Goal: Task Accomplishment & Management: Manage account settings

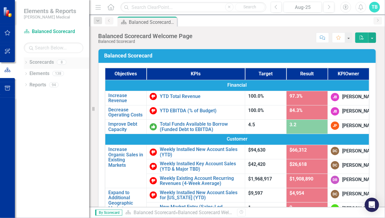
click at [27, 63] on icon "Dropdown" at bounding box center [26, 62] width 4 height 3
click at [28, 84] on icon "Dropdown" at bounding box center [29, 85] width 4 height 4
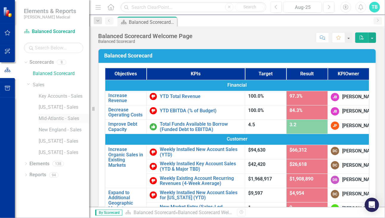
click at [55, 120] on link "Mid-Atlantic - Sales" at bounding box center [64, 118] width 51 height 7
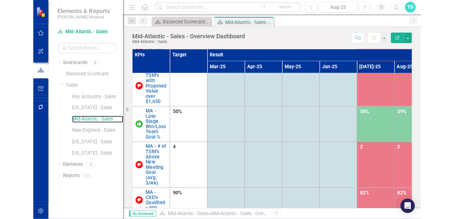
scroll to position [119, 0]
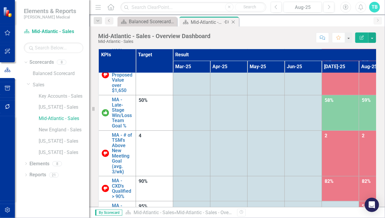
click at [211, 22] on div "Mid-Atlantic - Sales - Overview Dashboard" at bounding box center [207, 21] width 32 height 7
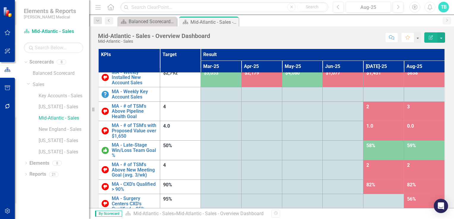
scroll to position [0, 0]
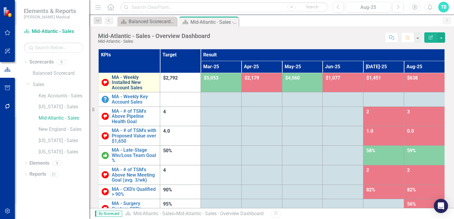
click at [135, 82] on link "MA - Weekly Installed New Account Sales" at bounding box center [134, 83] width 45 height 16
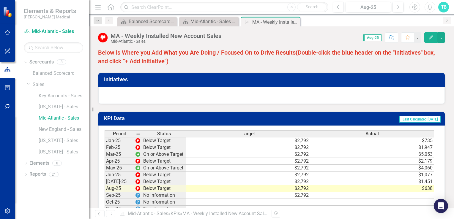
scroll to position [416, 0]
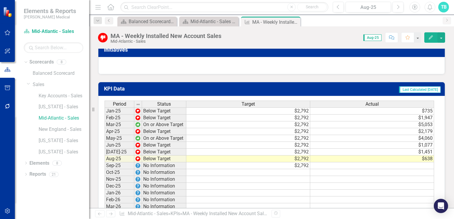
click at [385, 166] on td at bounding box center [372, 166] width 124 height 7
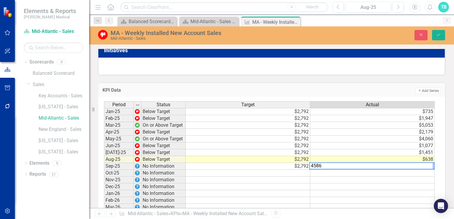
type textarea "4586"
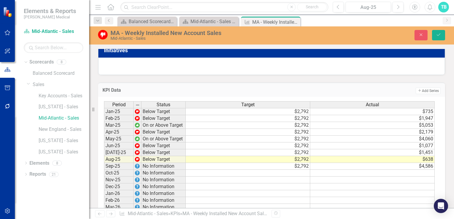
click at [332, 91] on td "Add Add Series" at bounding box center [343, 91] width 195 height 8
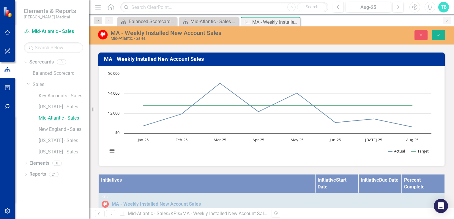
scroll to position [0, 0]
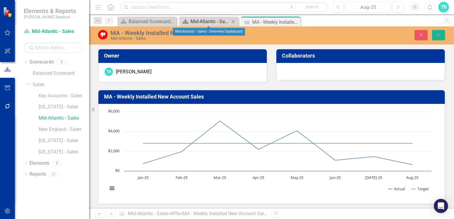
click at [222, 21] on div "Mid-Atlantic - Sales - Overview Dashboard" at bounding box center [210, 21] width 39 height 7
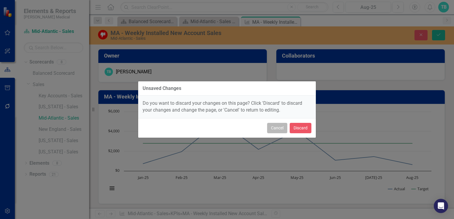
click at [281, 131] on button "Cancel" at bounding box center [277, 128] width 20 height 10
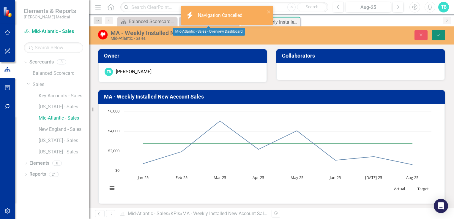
click at [385, 33] on icon "Save" at bounding box center [438, 35] width 5 height 4
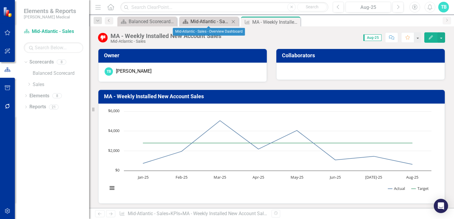
click at [220, 23] on div "Mid-Atlantic - Sales - Overview Dashboard" at bounding box center [210, 21] width 39 height 7
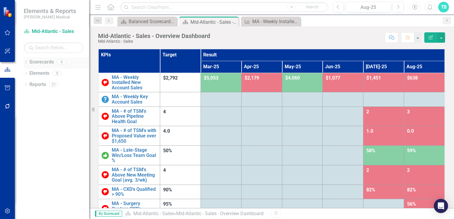
click at [41, 62] on link "Scorecards" at bounding box center [41, 62] width 24 height 7
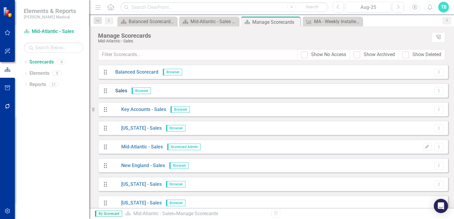
click at [121, 92] on link "Sales" at bounding box center [119, 91] width 16 height 7
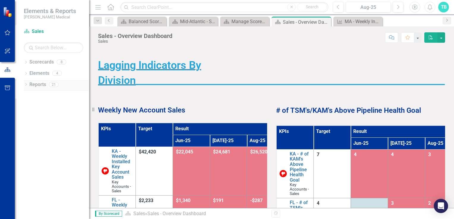
click at [36, 86] on link "Reports" at bounding box center [37, 84] width 17 height 7
click at [32, 86] on link "Reports" at bounding box center [37, 84] width 17 height 7
click at [38, 33] on link "Scorecard Sales" at bounding box center [53, 31] width 59 height 7
click at [45, 64] on link "Scorecards" at bounding box center [41, 62] width 24 height 7
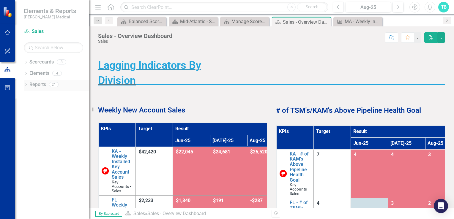
click at [43, 87] on link "Reports" at bounding box center [37, 84] width 17 height 7
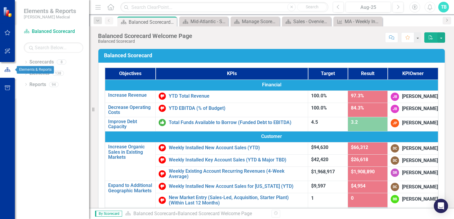
click at [10, 70] on icon "button" at bounding box center [7, 69] width 7 height 5
click at [45, 64] on link "Scorecards" at bounding box center [41, 62] width 24 height 7
click at [37, 86] on link "Reports" at bounding box center [37, 84] width 17 height 7
click at [38, 75] on link "Elements" at bounding box center [39, 73] width 20 height 7
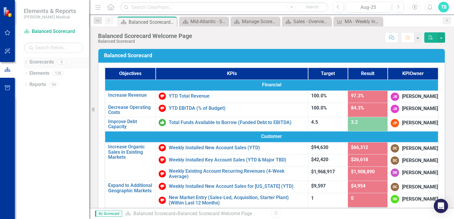
click at [47, 64] on link "Scorecards" at bounding box center [41, 62] width 24 height 7
click at [205, 21] on div "Mid-Atlantic - Sales - Overview Dashboard" at bounding box center [205, 21] width 29 height 7
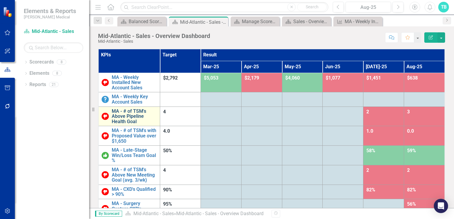
click at [139, 116] on link "MA - # of TSM's Above Pipeline Health Goal" at bounding box center [134, 117] width 45 height 16
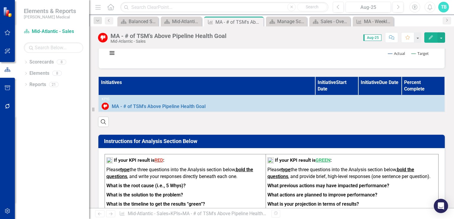
scroll to position [149, 0]
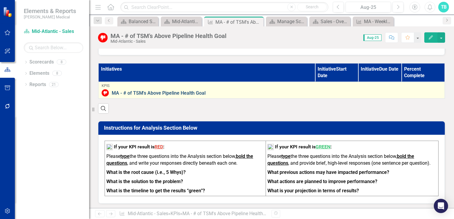
click at [182, 92] on link "MA - # of TSM's Above Pipeline Health Goal" at bounding box center [277, 93] width 330 height 5
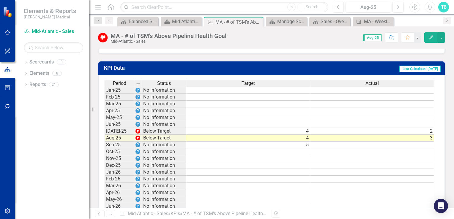
scroll to position [416, 0]
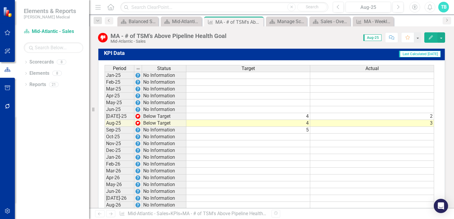
click at [430, 133] on td at bounding box center [372, 130] width 124 height 7
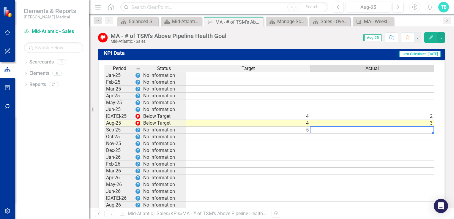
click at [431, 130] on td at bounding box center [372, 130] width 124 height 7
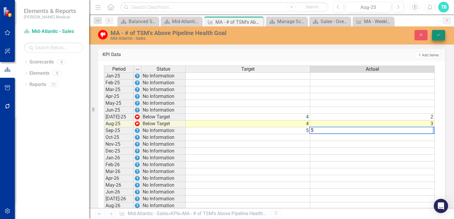
type textarea "5"
click at [439, 37] on button "Save" at bounding box center [438, 35] width 13 height 10
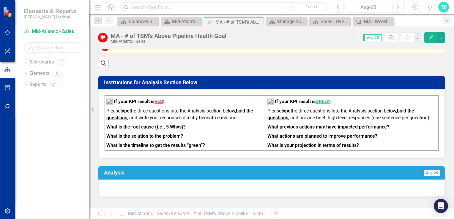
scroll to position [163, 0]
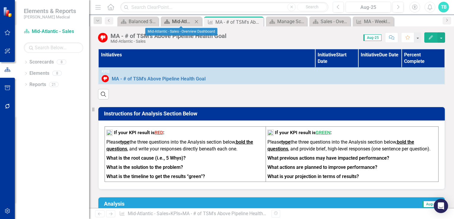
click at [174, 21] on div "Mid-Atlantic - Sales - Overview Dashboard" at bounding box center [182, 21] width 21 height 7
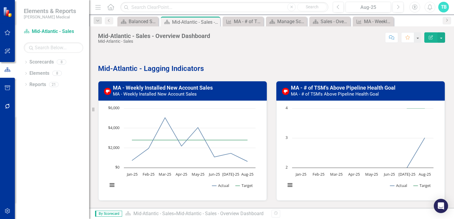
scroll to position [178, 0]
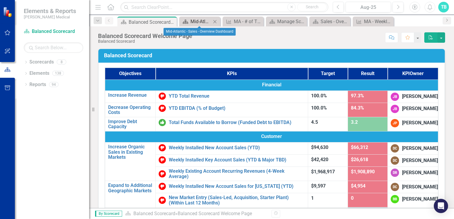
click at [197, 23] on div "Mid-Atlantic - Sales - Overview Dashboard" at bounding box center [201, 21] width 21 height 7
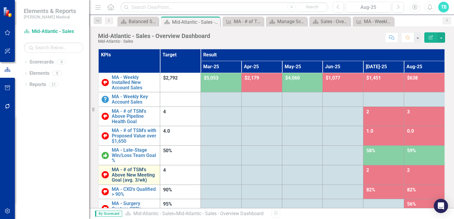
click at [131, 175] on link "MA - # of TSM's Above New Meeting Goal (avg. 3/wk)" at bounding box center [134, 175] width 45 height 16
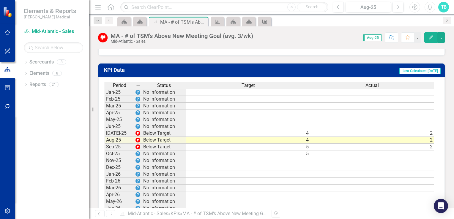
scroll to position [416, 0]
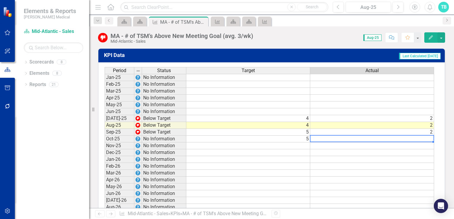
click at [428, 139] on td at bounding box center [372, 139] width 124 height 7
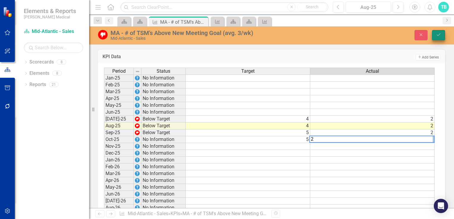
type textarea "2"
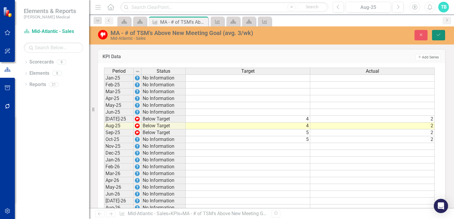
click at [439, 37] on icon "Save" at bounding box center [438, 35] width 5 height 4
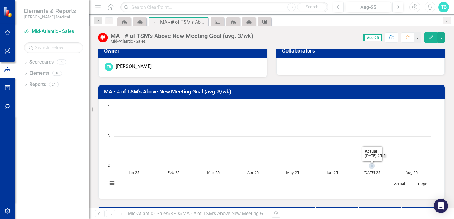
scroll to position [0, 0]
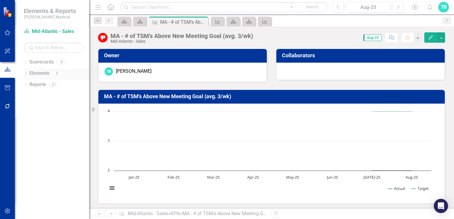
click at [35, 74] on link "Elements" at bounding box center [39, 73] width 20 height 7
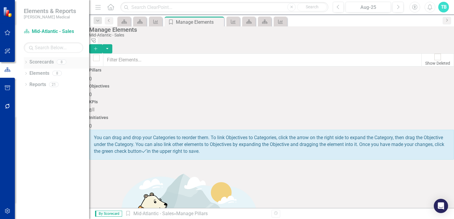
click at [40, 63] on link "Scorecards" at bounding box center [41, 62] width 24 height 7
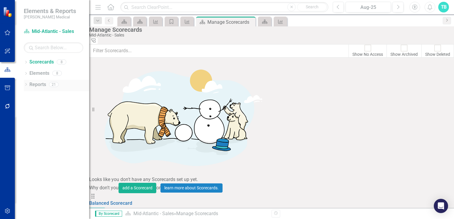
click at [35, 85] on link "Reports" at bounding box center [37, 84] width 17 height 7
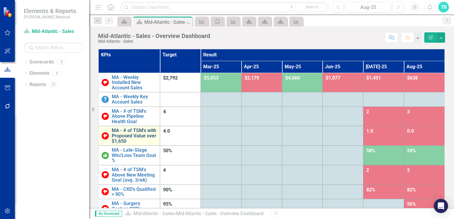
click at [132, 130] on link "MA - # of TSM's with Proposed Value over $1,650" at bounding box center [134, 136] width 45 height 16
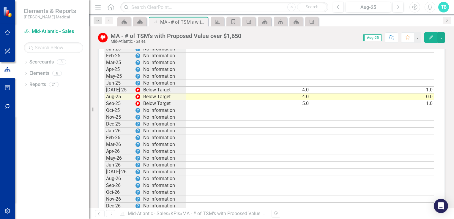
scroll to position [446, 0]
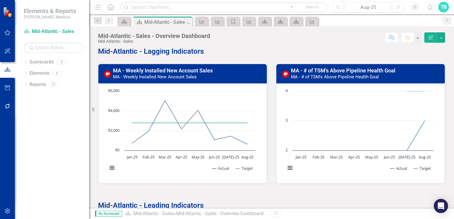
scroll to position [208, 0]
